Goal: Find specific page/section

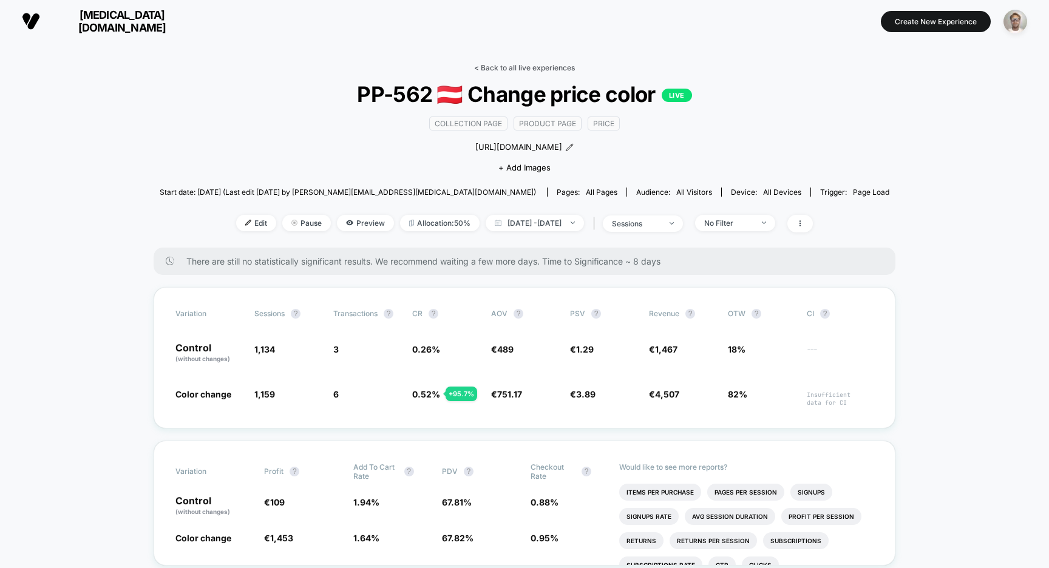
click at [512, 69] on link "< Back to all live experiences" at bounding box center [524, 67] width 101 height 9
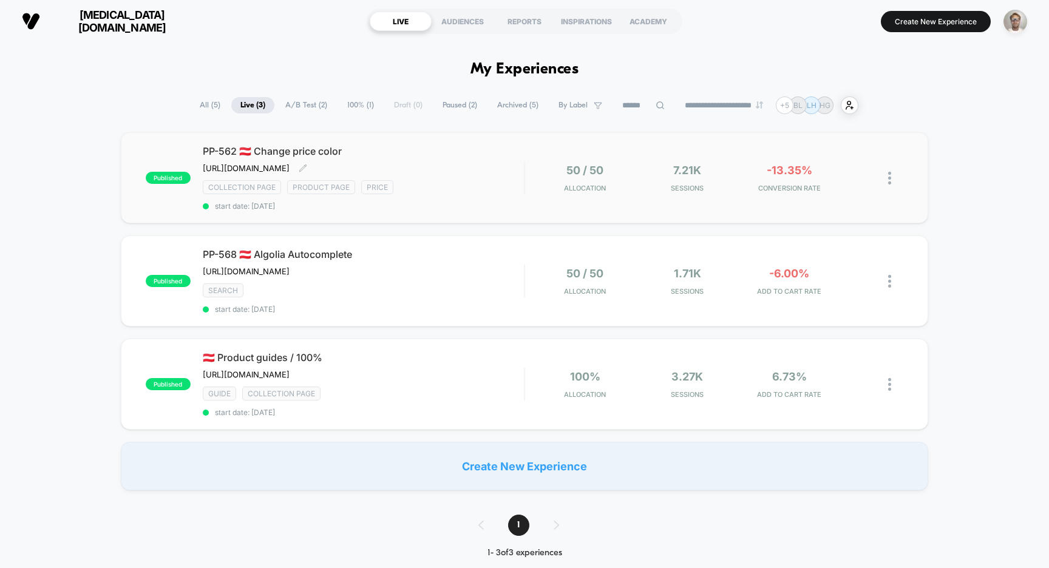
click at [492, 203] on span "start date: [DATE]" at bounding box center [364, 206] width 322 height 9
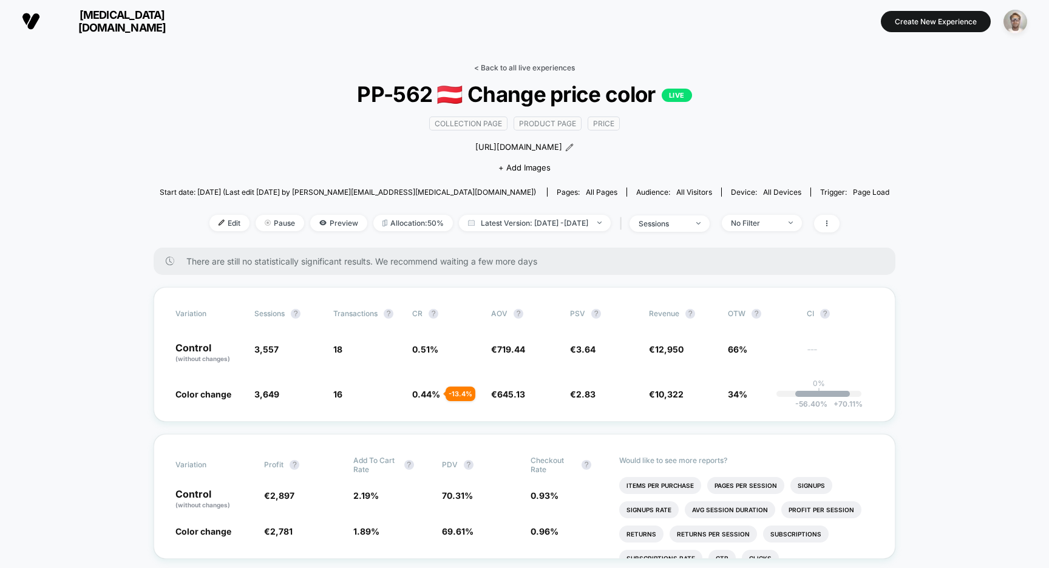
click at [531, 66] on link "< Back to all live experiences" at bounding box center [524, 67] width 101 height 9
